Goal: Information Seeking & Learning: Find specific fact

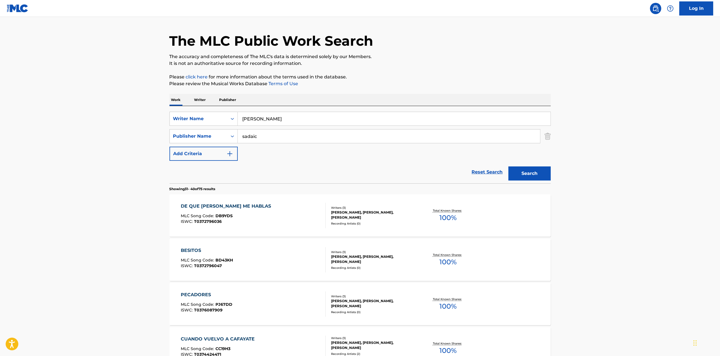
scroll to position [14, 0]
click at [263, 136] on input "sadaic" at bounding box center [389, 137] width 302 height 14
type input "s"
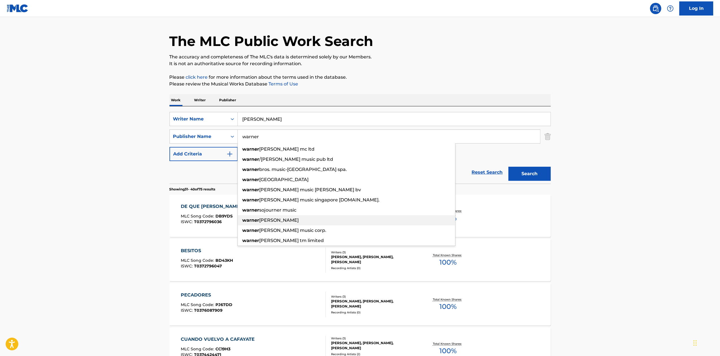
type input "warner"
click at [262, 222] on span "chappell" at bounding box center [278, 219] width 39 height 5
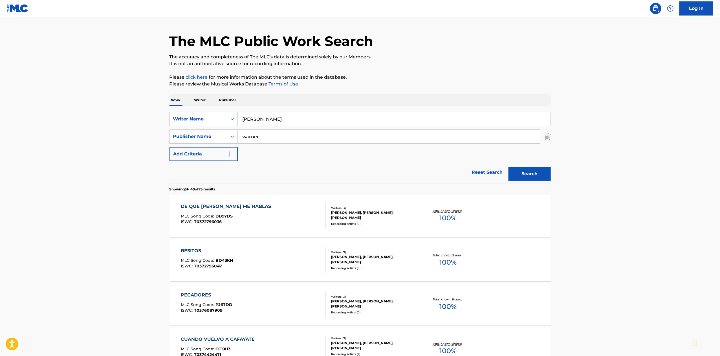
click at [515, 167] on button "Search" at bounding box center [529, 174] width 42 height 14
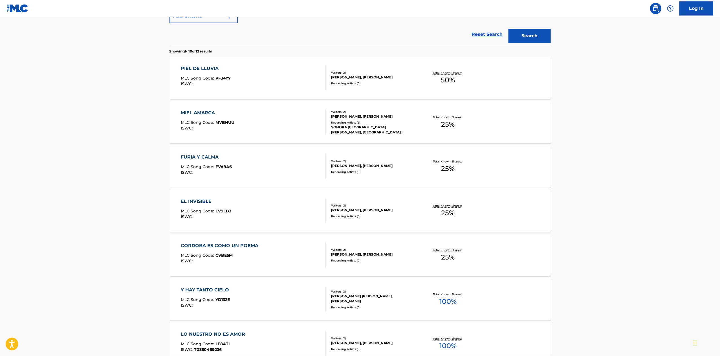
scroll to position [169, 0]
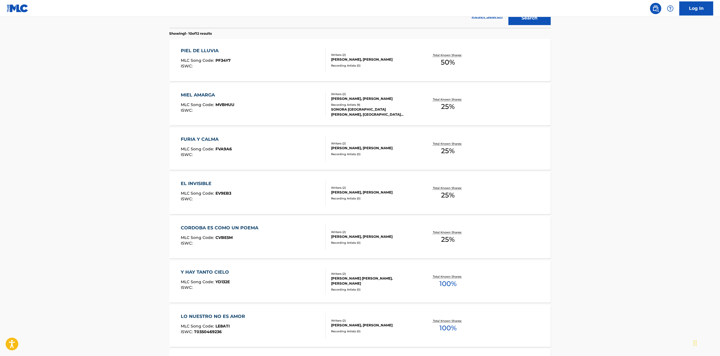
click at [383, 199] on div "Recording Artists ( 0 )" at bounding box center [373, 198] width 85 height 4
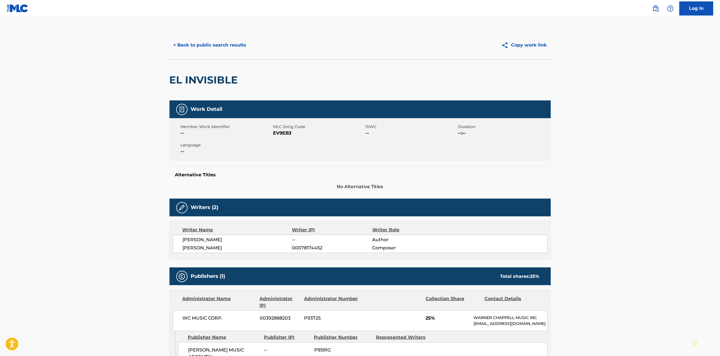
click at [200, 42] on button "< Back to public search results" at bounding box center [209, 45] width 81 height 14
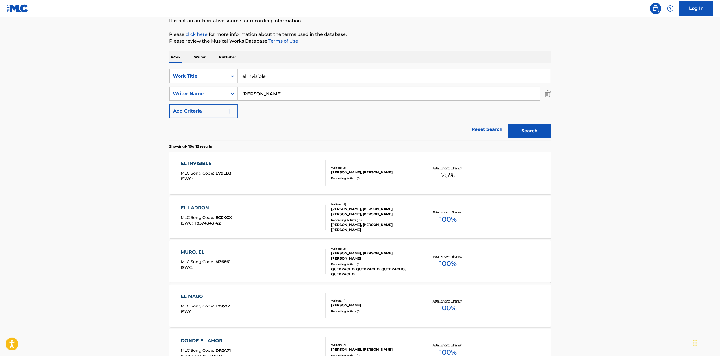
click at [355, 123] on div "Reset Search Search" at bounding box center [359, 129] width 381 height 23
click at [484, 172] on div "EL INVISIBLE MLC Song Code : EV9EB3 ISWC : Writers ( 2 ) [PERSON_NAME], [PERSON…" at bounding box center [359, 173] width 381 height 42
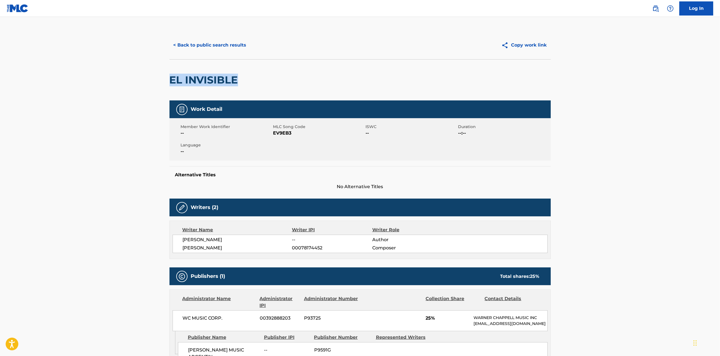
drag, startPoint x: 171, startPoint y: 80, endPoint x: 246, endPoint y: 77, distance: 75.3
click at [246, 77] on div "EL INVISIBLE" at bounding box center [359, 79] width 381 height 41
drag, startPoint x: 246, startPoint y: 77, endPoint x: 154, endPoint y: 82, distance: 92.3
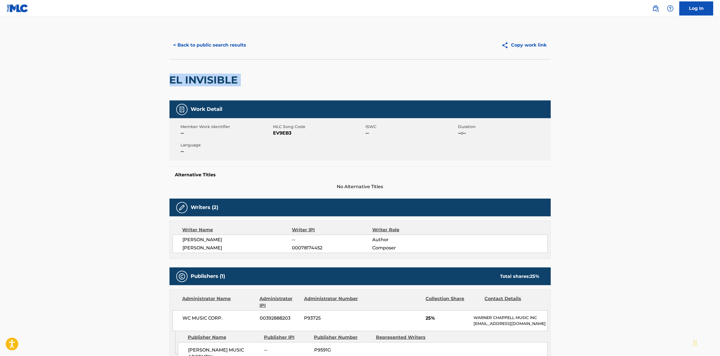
click at [154, 82] on main "< Back to public search results Copy work link EL INVISIBLE Work Detail Member …" at bounding box center [360, 218] width 720 height 403
copy div "EL INVISIBLE"
